Goal: Complete application form

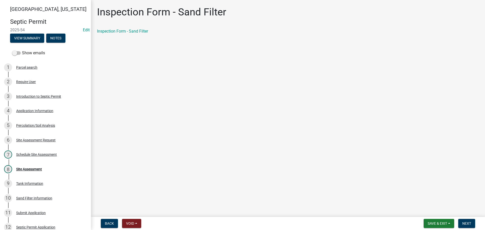
click at [130, 58] on main "Inspection Form - Sand Filter Inspection Form - Sand Filter" at bounding box center [288, 107] width 394 height 215
click at [128, 87] on main "Inspection Form - Sand Filter Inspection Form - Sand Filter" at bounding box center [288, 107] width 394 height 215
click at [123, 88] on main "Inspection Form - Sand Filter Inspection Form - Sand Filter" at bounding box center [288, 107] width 394 height 215
click at [143, 90] on main "Inspection Form - Sand Filter Inspection Form - Sand Filter" at bounding box center [288, 107] width 394 height 215
click at [139, 31] on link "Inspection Form - Sand Filter" at bounding box center [122, 31] width 51 height 5
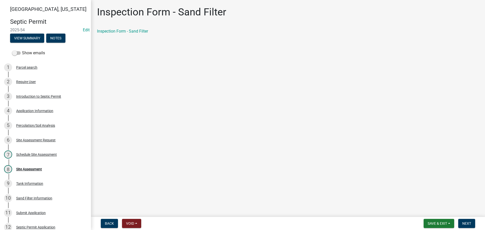
click at [129, 84] on main "Inspection Form - Sand Filter Inspection Form - Sand Filter" at bounding box center [288, 107] width 394 height 215
drag, startPoint x: 136, startPoint y: 102, endPoint x: 133, endPoint y: 101, distance: 2.8
click at [136, 102] on main "Inspection Form - Sand Filter Inspection Form - Sand Filter" at bounding box center [288, 107] width 394 height 215
click at [223, 106] on main "Inspection Form - Sand Filter Inspection Form - Sand Filter" at bounding box center [288, 107] width 394 height 215
drag, startPoint x: 235, startPoint y: 106, endPoint x: 268, endPoint y: 23, distance: 88.9
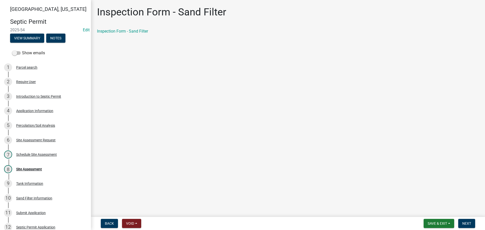
click at [235, 105] on main "Inspection Form - Sand Filter Inspection Form - Sand Filter" at bounding box center [288, 107] width 394 height 215
click at [154, 123] on main "Inspection Form - Sand Filter Inspection Form - Sand Filter" at bounding box center [288, 107] width 394 height 215
click at [153, 104] on main "Inspection Form - Sand Filter Inspection Form - Sand Filter" at bounding box center [288, 107] width 394 height 215
click at [151, 98] on main "Inspection Form - Sand Filter Inspection Form - Sand Filter" at bounding box center [288, 107] width 394 height 215
click at [225, 115] on main "Inspection Form - Sand Filter Inspection Form - Sand Filter" at bounding box center [288, 107] width 394 height 215
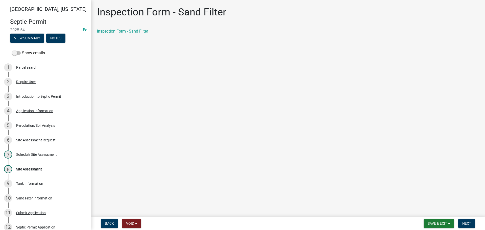
click at [183, 96] on main "Inspection Form - Sand Filter Inspection Form - Sand Filter" at bounding box center [288, 107] width 394 height 215
click at [167, 109] on main "Inspection Form - Sand Filter Inspection Form - Sand Filter" at bounding box center [288, 107] width 394 height 215
click at [245, 118] on main "Inspection Form - Sand Filter Inspection Form - Sand Filter" at bounding box center [288, 107] width 394 height 215
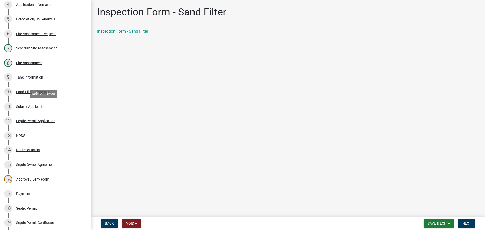
scroll to position [76, 0]
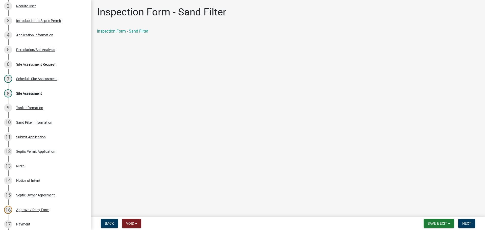
click at [200, 134] on main "Inspection Form - Sand Filter Inspection Form - Sand Filter" at bounding box center [288, 107] width 394 height 215
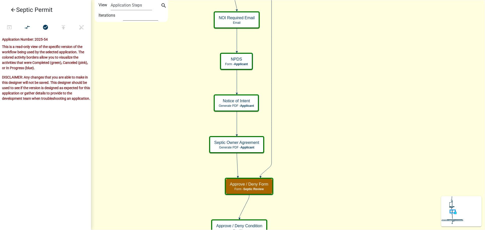
click at [129, 13] on select "1" at bounding box center [140, 15] width 35 height 10
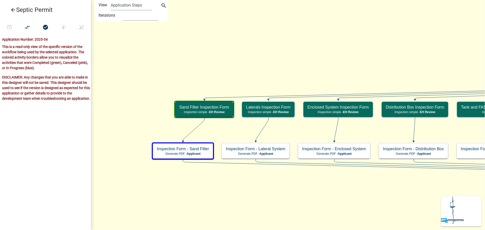
click at [196, 154] on span "Applicant" at bounding box center [194, 154] width 14 height 4
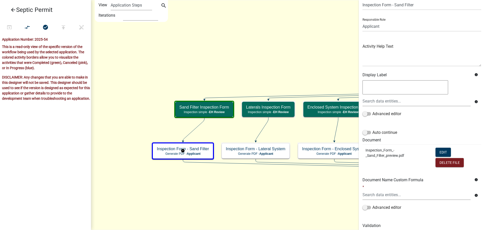
scroll to position [41, 0]
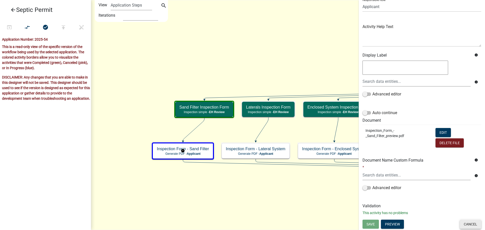
click at [472, 226] on button "Cancel" at bounding box center [470, 224] width 21 height 9
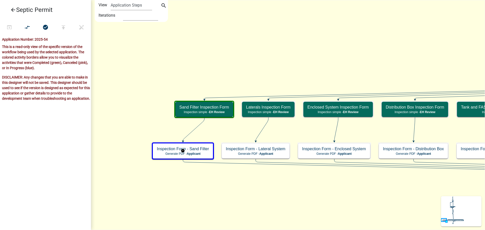
scroll to position [0, 0]
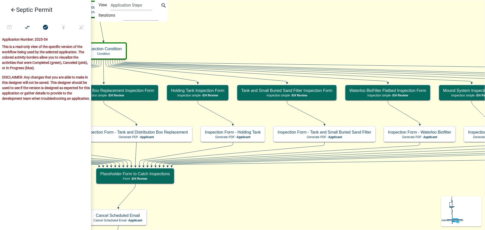
click at [205, 31] on icon "Start Start - Applicant Parcel search Parcel search - Applicant Require User Re…" at bounding box center [471, 196] width 760 height 392
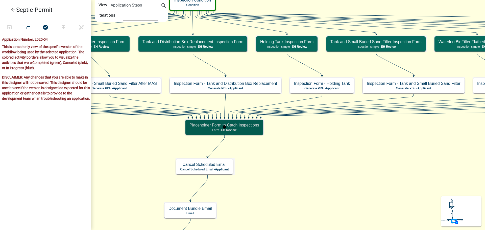
click at [245, 128] on p "Form - EH Review" at bounding box center [225, 130] width 70 height 4
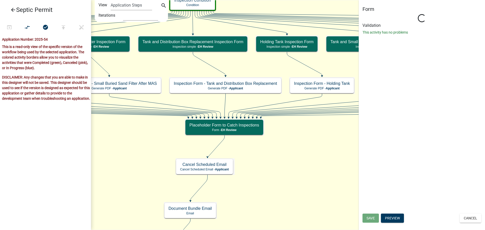
select select "1510D8EA-6147-41FC-A908-BFC271F78BCE"
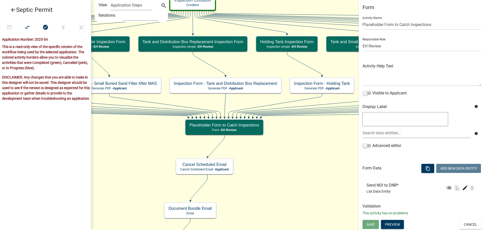
scroll to position [2, 0]
click at [463, 188] on icon "edit" at bounding box center [465, 188] width 6 height 6
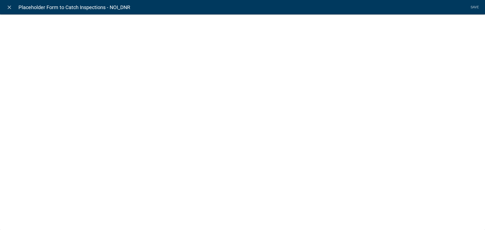
select select "list-data"
select select
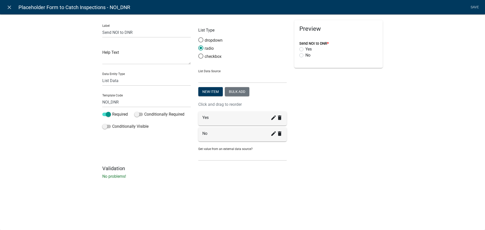
click at [52, 74] on div "Label Send NOI to DNR Help Text Data Entity Type Free Form Text Document Displa…" at bounding box center [242, 98] width 485 height 184
click at [47, 68] on div "Label Send NOI to DNR Help Text Data Entity Type Free Form Text Document Displa…" at bounding box center [242, 98] width 485 height 184
click at [65, 84] on div "Label Send NOI to DNR Help Text Data Entity Type Free Form Text Document Displa…" at bounding box center [242, 98] width 485 height 184
click at [9, 7] on icon "close" at bounding box center [9, 7] width 6 height 6
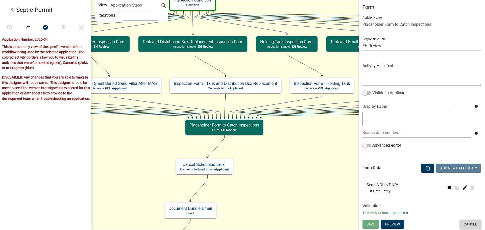
click at [474, 227] on button "Cancel" at bounding box center [470, 224] width 21 height 9
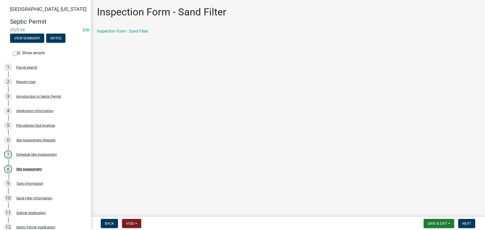
click at [196, 103] on main "Inspection Form - Sand Filter Inspection Form - Sand Filter" at bounding box center [288, 107] width 394 height 215
click at [300, 133] on main "Inspection Form - Sand Filter Inspection Form - Sand Filter" at bounding box center [288, 107] width 394 height 215
click at [133, 45] on main "Inspection Form - Sand Filter Inspection Form - Sand Filter" at bounding box center [288, 107] width 394 height 215
click at [469, 223] on span "Next" at bounding box center [466, 224] width 9 height 4
drag, startPoint x: 182, startPoint y: 100, endPoint x: 85, endPoint y: 10, distance: 132.3
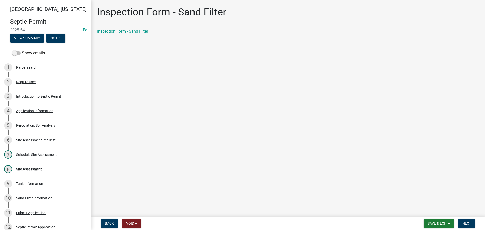
click at [180, 98] on main "Inspection Form - Sand Filter Inspection Form - Sand Filter" at bounding box center [288, 107] width 394 height 215
drag, startPoint x: 250, startPoint y: 148, endPoint x: 256, endPoint y: 144, distance: 6.9
click at [250, 148] on main "Inspection Form - Sand Filter share Share schema Design Inspection Form - Sand …" at bounding box center [288, 107] width 394 height 215
click at [326, 153] on main "Inspection Form - Sand Filter share Share schema Design Inspection Form - Sand …" at bounding box center [288, 107] width 394 height 215
click at [430, 203] on main "Inspection Form - Sand Filter share Share schema Design Inspection Form - Sand …" at bounding box center [288, 107] width 394 height 215
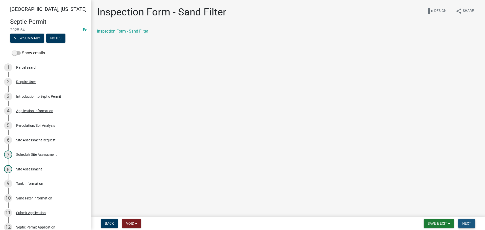
click at [468, 225] on span "Next" at bounding box center [466, 224] width 9 height 4
